Goal: Transaction & Acquisition: Purchase product/service

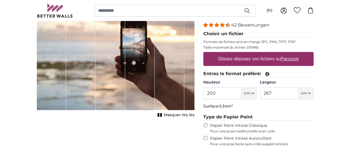
drag, startPoint x: 200, startPoint y: 73, endPoint x: 191, endPoint y: 70, distance: 9.3
click at [191, 70] on product-detail "Annuler Recadrer l'image Masquer les lés Papiers peints photo personnalisé Nr. …" at bounding box center [175, 112] width 286 height 259
type input "322"
drag, startPoint x: 273, startPoint y: 93, endPoint x: 251, endPoint y: 90, distance: 22.5
click at [251, 90] on div "Hauteur 322 ft cm Centimeter (cm) Inches (inch) Feet (ft. in.) Largeur 267 ft c…" at bounding box center [258, 90] width 110 height 20
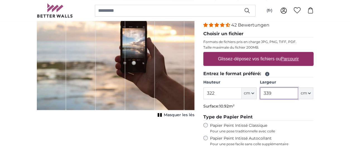
type input "339"
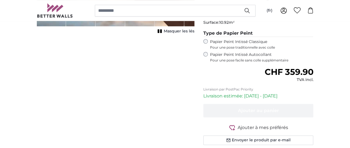
scroll to position [81, 0]
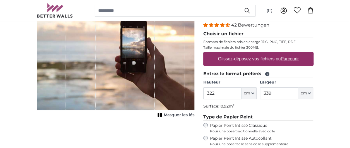
click at [294, 58] on u "Parcourir" at bounding box center [290, 58] width 18 height 5
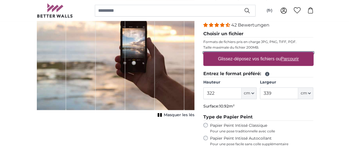
click at [294, 54] on input "Glissez-déposez vos fichiers ou Parcourir" at bounding box center [258, 53] width 110 height 2
type input "**********"
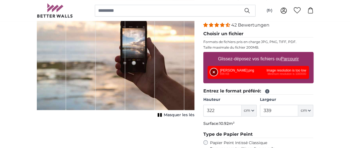
click at [211, 72] on button "Supprimer" at bounding box center [213, 71] width 7 height 7
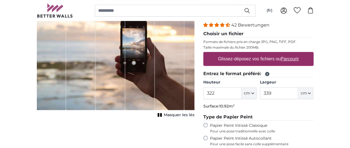
click at [295, 57] on u "Parcourir" at bounding box center [290, 58] width 18 height 5
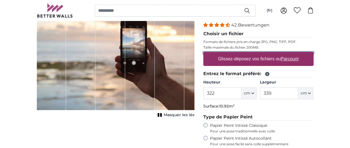
click at [295, 54] on input "Glissez-déposez vos fichiers ou Parcourir" at bounding box center [258, 53] width 110 height 2
type input "**********"
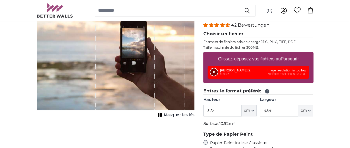
click at [213, 70] on button "Supprimer" at bounding box center [213, 71] width 7 height 7
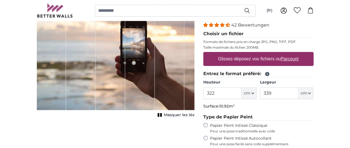
click at [290, 59] on u "Parcourir" at bounding box center [290, 58] width 18 height 5
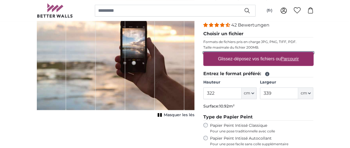
click at [290, 54] on input "Glissez-déposez vos fichiers ou Parcourir" at bounding box center [258, 53] width 110 height 2
type input "**********"
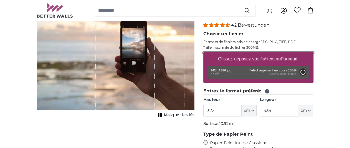
type input "200"
type input "160"
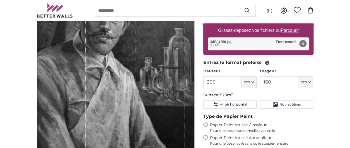
scroll to position [112, 0]
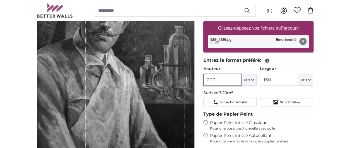
drag, startPoint x: 219, startPoint y: 80, endPoint x: 192, endPoint y: 81, distance: 27.6
click at [192, 81] on product-detail "Annuler Recadrer l'image Masquer les lés Papiers peints photo personnalisé Nr. …" at bounding box center [175, 95] width 286 height 287
type input "2"
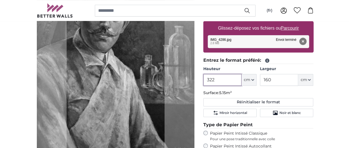
type input "322"
drag, startPoint x: 284, startPoint y: 81, endPoint x: 261, endPoint y: 82, distance: 22.9
click at [261, 82] on input "160" at bounding box center [279, 80] width 38 height 12
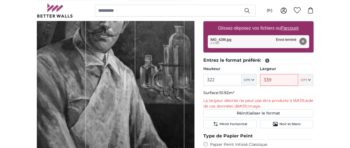
click at [273, 79] on input "339" at bounding box center [279, 80] width 38 height 12
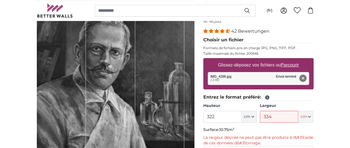
scroll to position [84, 0]
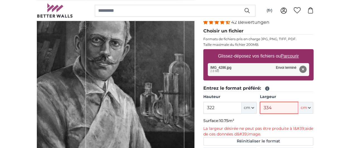
drag, startPoint x: 275, startPoint y: 107, endPoint x: 263, endPoint y: 107, distance: 12.0
click at [263, 107] on input "334" at bounding box center [279, 108] width 38 height 12
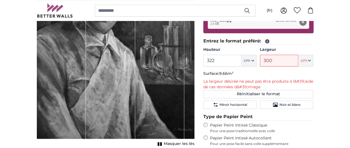
scroll to position [139, 0]
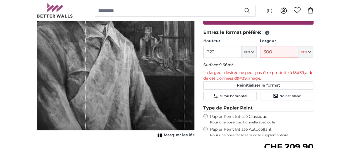
drag, startPoint x: 275, startPoint y: 53, endPoint x: 262, endPoint y: 52, distance: 12.8
click at [262, 52] on input "300" at bounding box center [279, 52] width 38 height 12
drag, startPoint x: 278, startPoint y: 49, endPoint x: 260, endPoint y: 50, distance: 17.9
click at [260, 50] on input "280" at bounding box center [279, 52] width 38 height 12
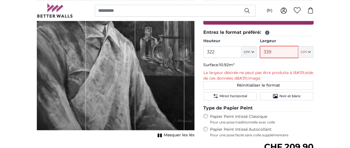
type input "339"
click at [308, 51] on icon "button" at bounding box center [309, 51] width 3 height 3
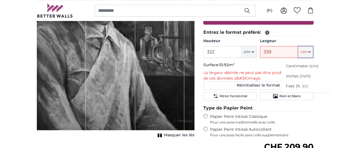
click at [308, 51] on icon "button" at bounding box center [309, 51] width 3 height 3
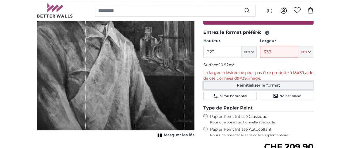
click at [251, 85] on button "Réinitialiser le format" at bounding box center [258, 85] width 110 height 8
type input "200"
type input "160"
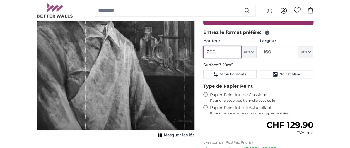
drag, startPoint x: 225, startPoint y: 52, endPoint x: 196, endPoint y: 52, distance: 28.7
click at [196, 52] on product-detail "Annuler Recadrer l'image Masquer les lés Papiers peints photo personnalisé Nr. …" at bounding box center [175, 67] width 286 height 287
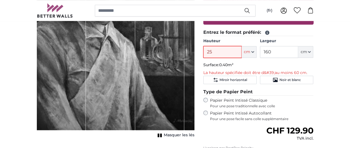
type input "250"
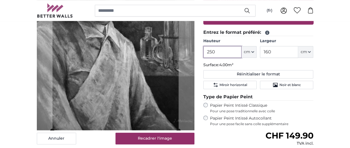
type input "250"
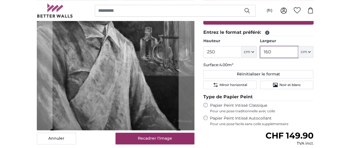
click at [278, 52] on input "160" at bounding box center [279, 52] width 38 height 12
type input "1"
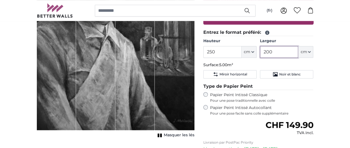
type input "200"
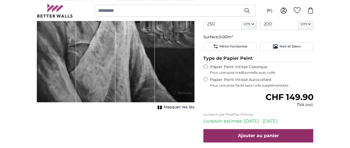
scroll to position [139, 0]
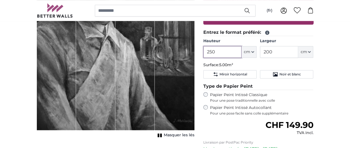
drag, startPoint x: 226, startPoint y: 52, endPoint x: 199, endPoint y: 51, distance: 27.4
click at [199, 51] on div "Papiers peints photo personnalisé Nr. WQ553 42 Bewertungen Choisir un fichier F…" at bounding box center [258, 72] width 119 height 278
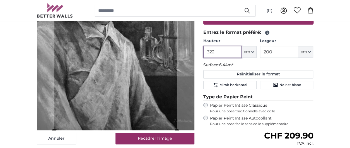
type input "322"
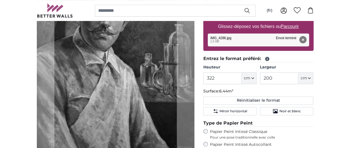
scroll to position [84, 0]
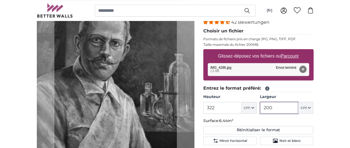
drag, startPoint x: 273, startPoint y: 107, endPoint x: 266, endPoint y: 108, distance: 7.3
click at [266, 108] on input "200" at bounding box center [279, 108] width 38 height 12
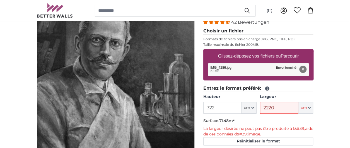
drag, startPoint x: 275, startPoint y: 108, endPoint x: 267, endPoint y: 110, distance: 8.0
click at [267, 110] on input "2220" at bounding box center [279, 108] width 38 height 12
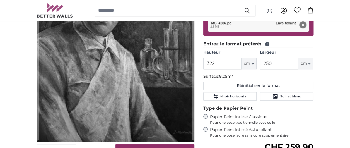
scroll to position [139, 0]
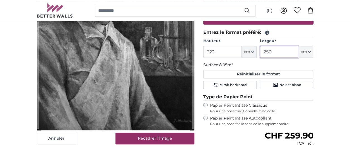
click at [273, 50] on input "250" at bounding box center [279, 52] width 38 height 12
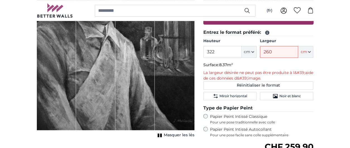
click at [271, 52] on input "260" at bounding box center [279, 52] width 38 height 12
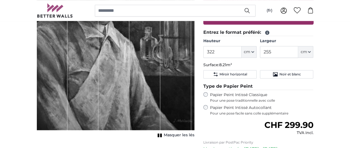
click at [314, 93] on div "Papiers peints photo personnalisé Nr. WQ553 42 Bewertungen Choisir un fichier F…" at bounding box center [258, 72] width 119 height 278
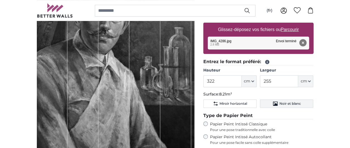
scroll to position [112, 0]
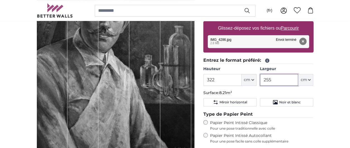
click at [274, 79] on input "255" at bounding box center [279, 80] width 38 height 12
click at [276, 80] on input "256" at bounding box center [279, 80] width 38 height 12
click at [272, 79] on input "257" at bounding box center [279, 80] width 38 height 12
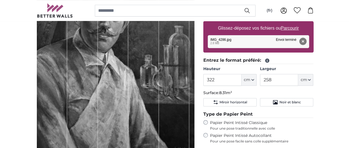
click at [317, 87] on div "Papiers peints photo personnalisé Nr. WQ553 42 Bewertungen Choisir un fichier F…" at bounding box center [258, 100] width 119 height 278
click at [273, 79] on input "258" at bounding box center [279, 80] width 38 height 12
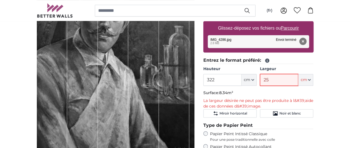
type input "258"
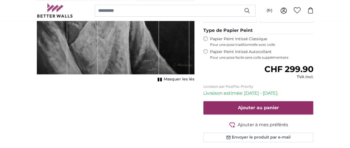
click at [171, 80] on span "Masquer les lés" at bounding box center [179, 79] width 31 height 6
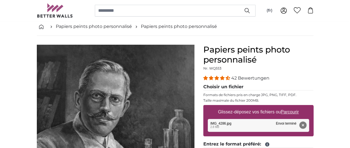
scroll to position [139, 0]
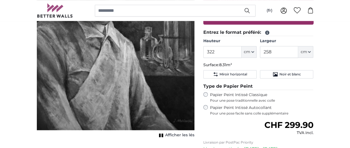
click at [177, 135] on span "Afficher les lés" at bounding box center [179, 135] width 29 height 6
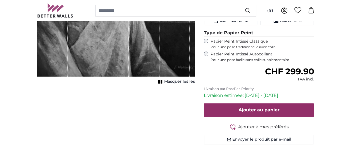
scroll to position [195, 0]
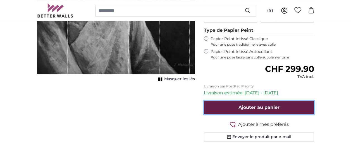
click at [251, 107] on span "Ajouter au panier" at bounding box center [258, 107] width 41 height 5
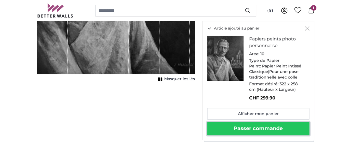
click at [267, 131] on button "Passer commande" at bounding box center [258, 128] width 102 height 13
